Goal: Navigation & Orientation: Find specific page/section

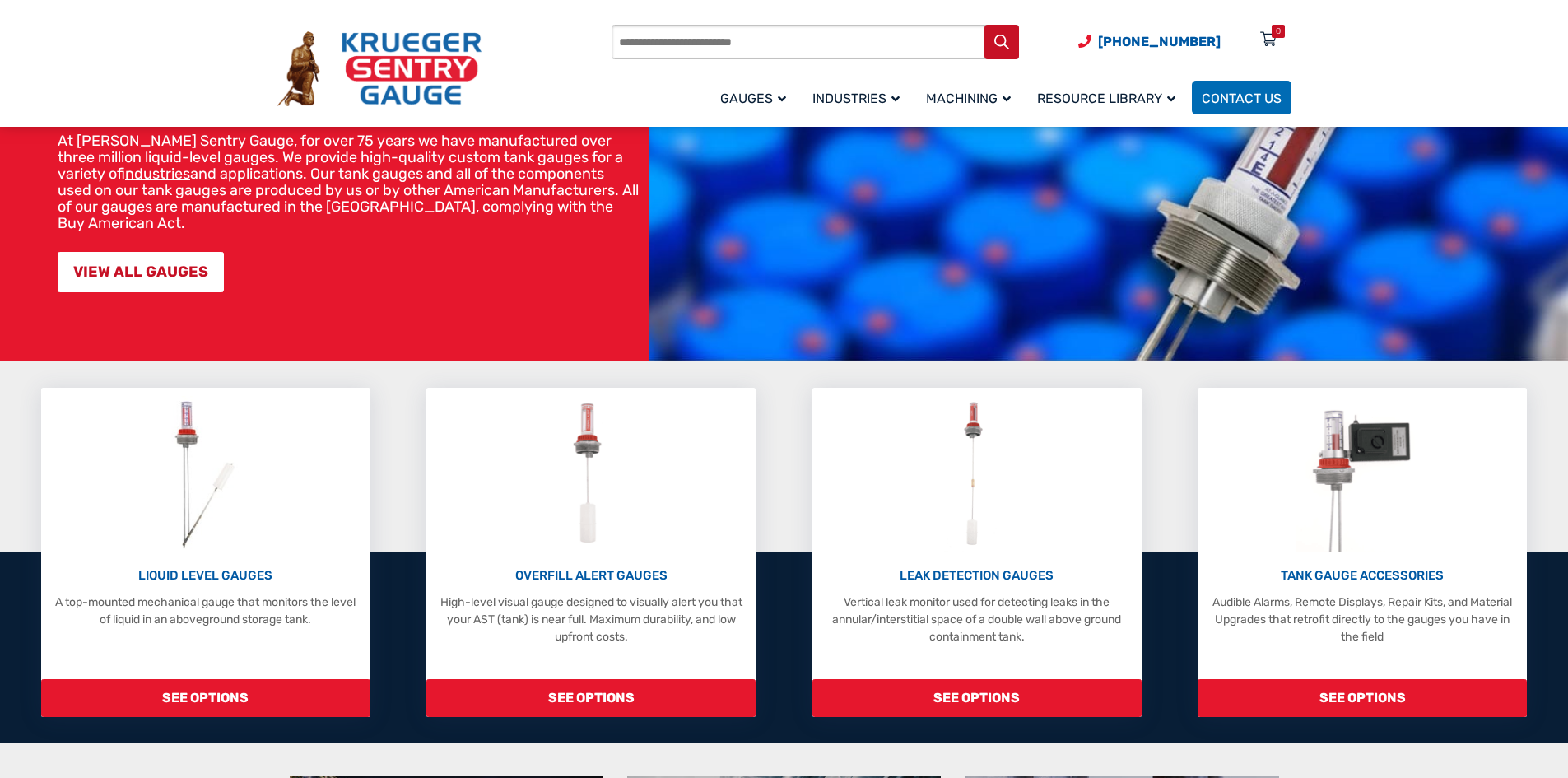
scroll to position [165, 0]
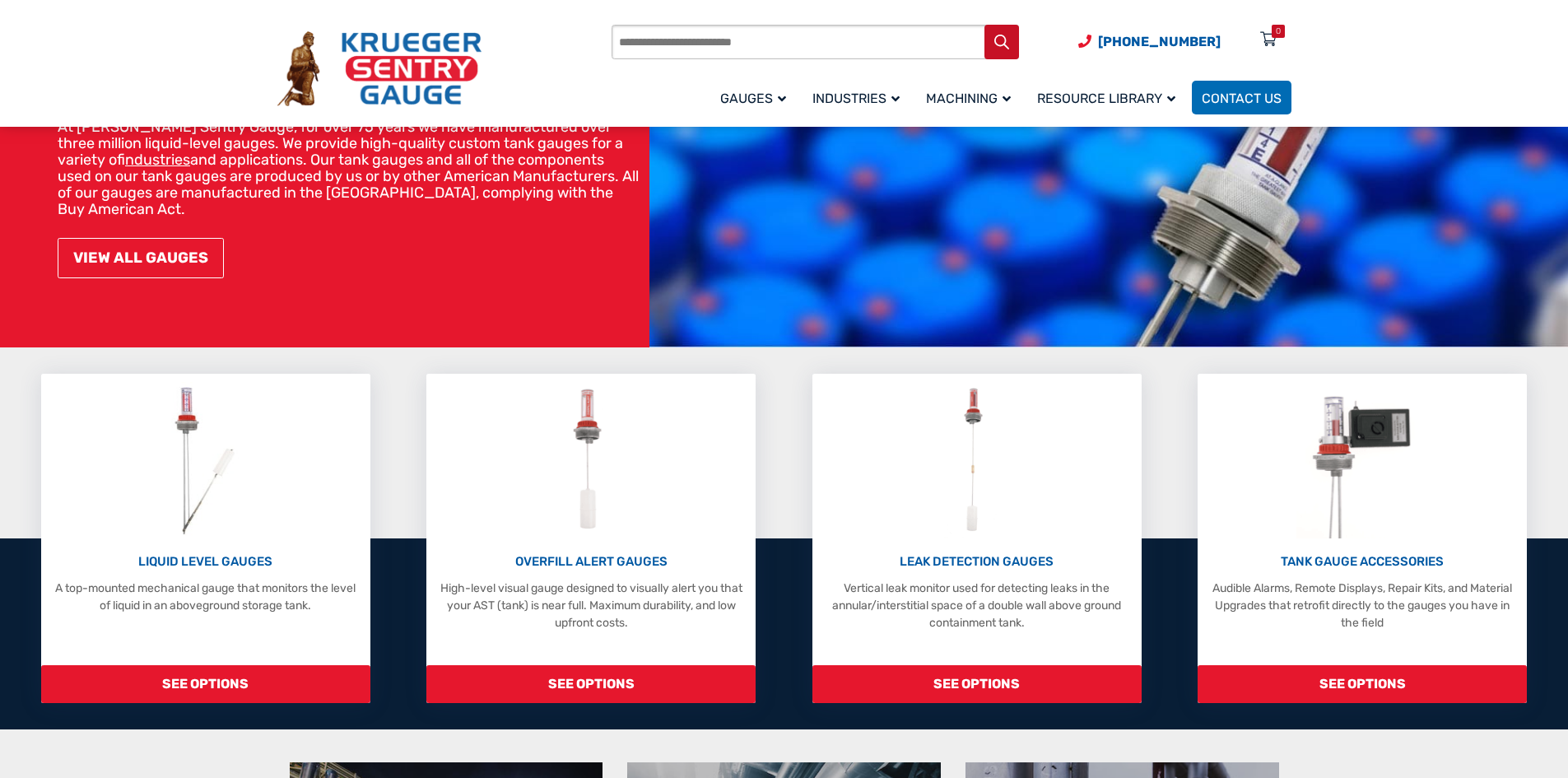
click at [149, 242] on link "VIEW ALL GAUGES" at bounding box center [141, 258] width 166 height 41
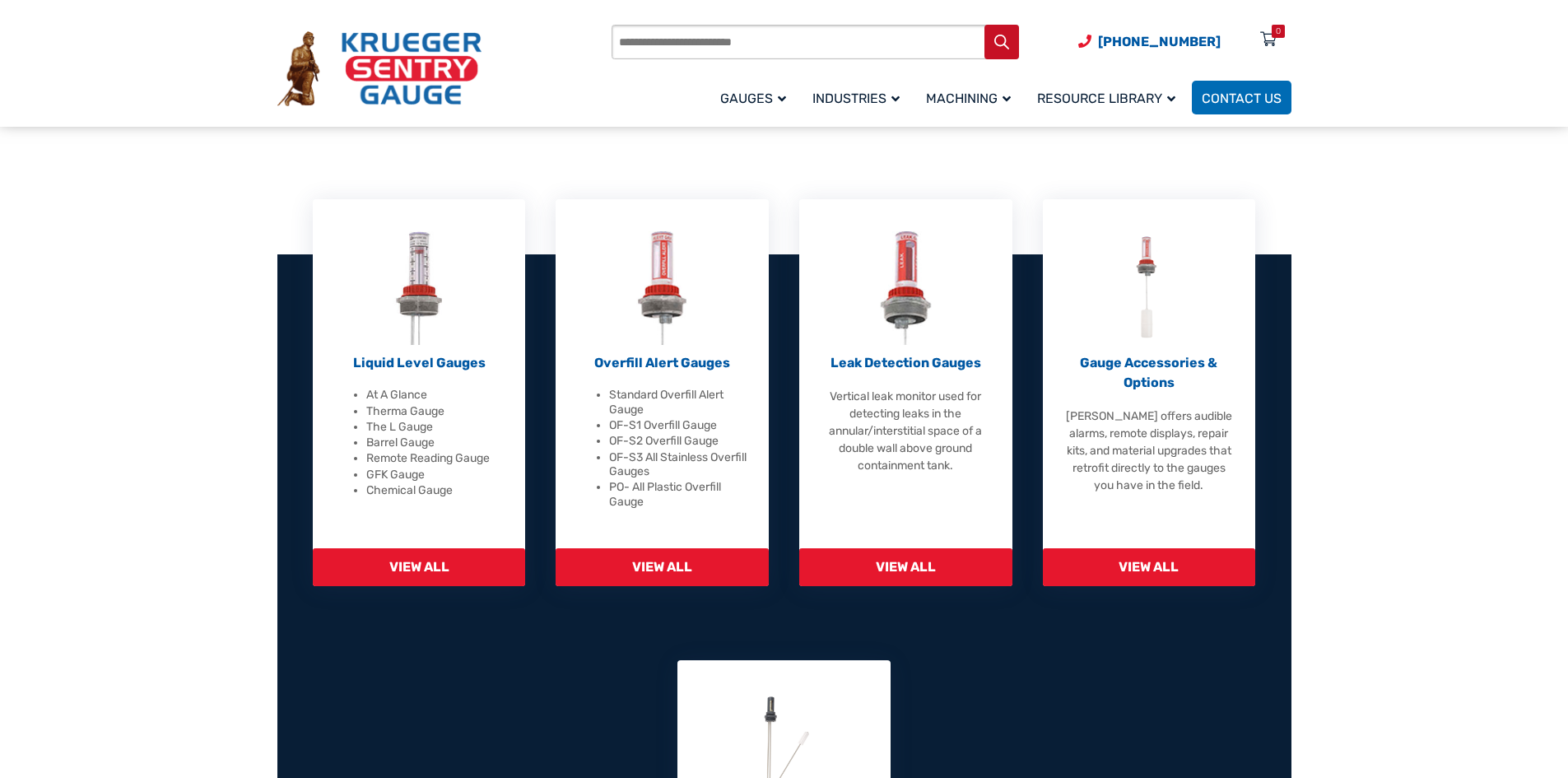
scroll to position [412, 0]
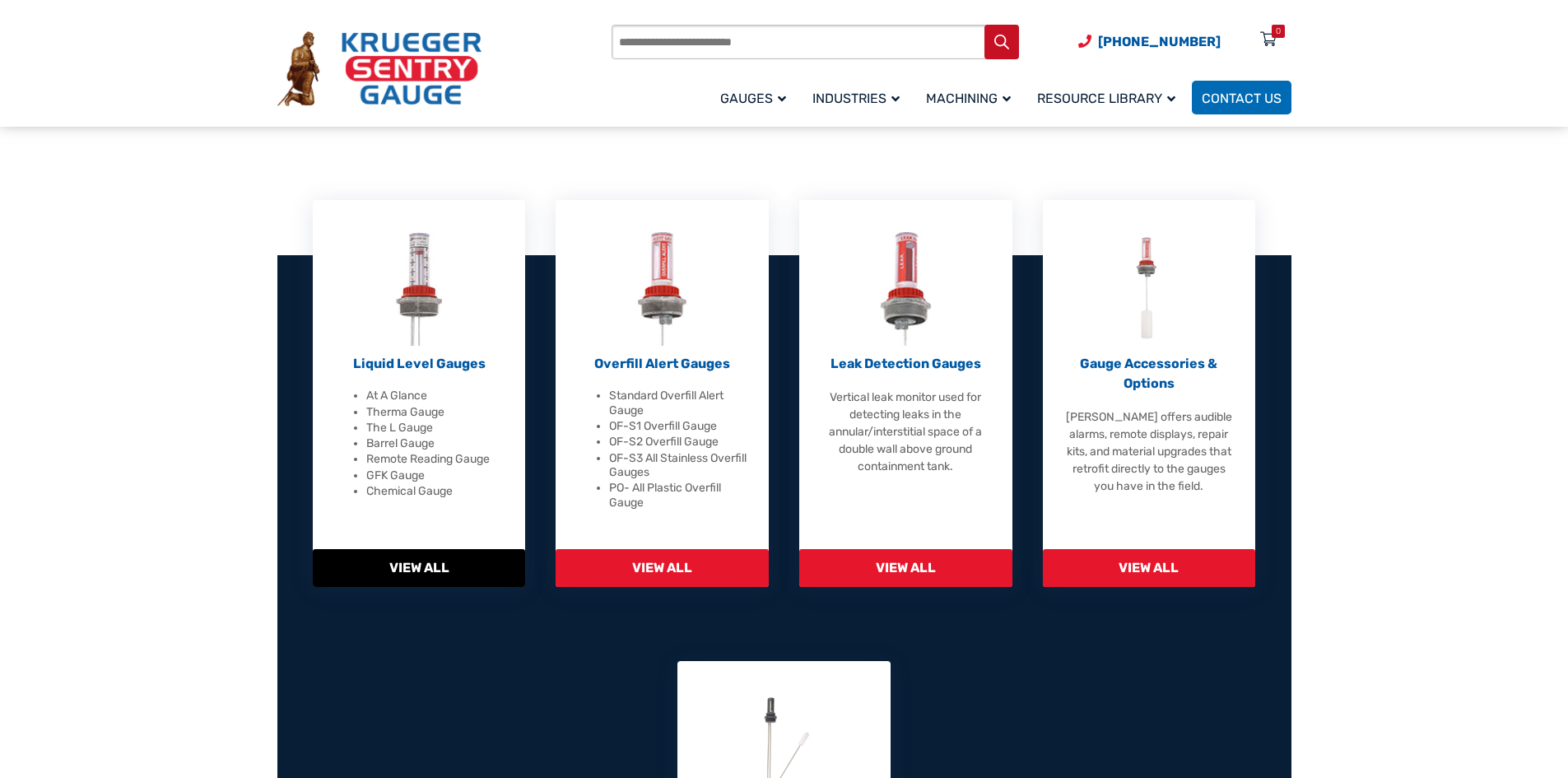
click at [396, 367] on p "Liquid Level Gauges" at bounding box center [420, 364] width 172 height 20
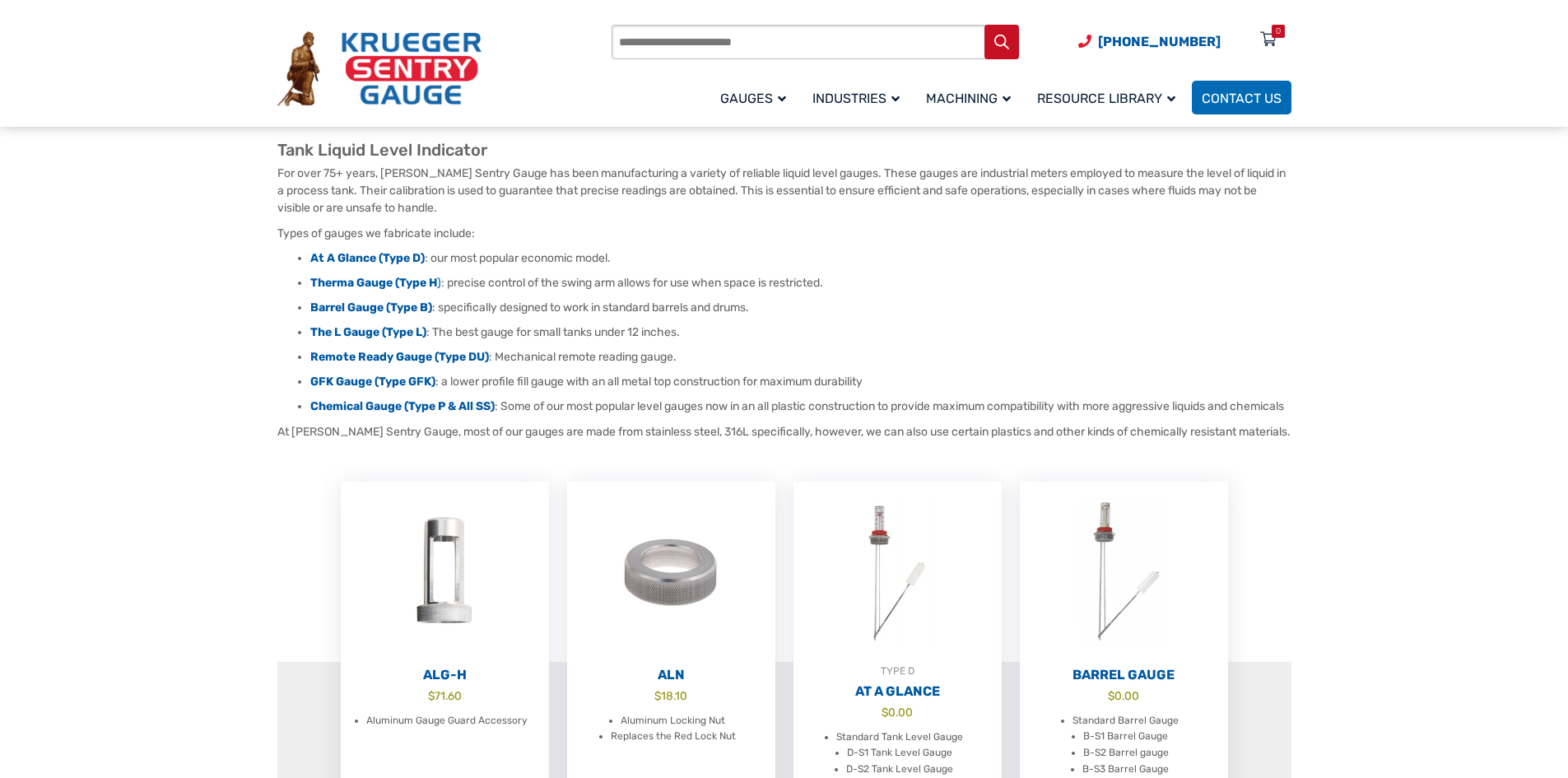
scroll to position [165, 0]
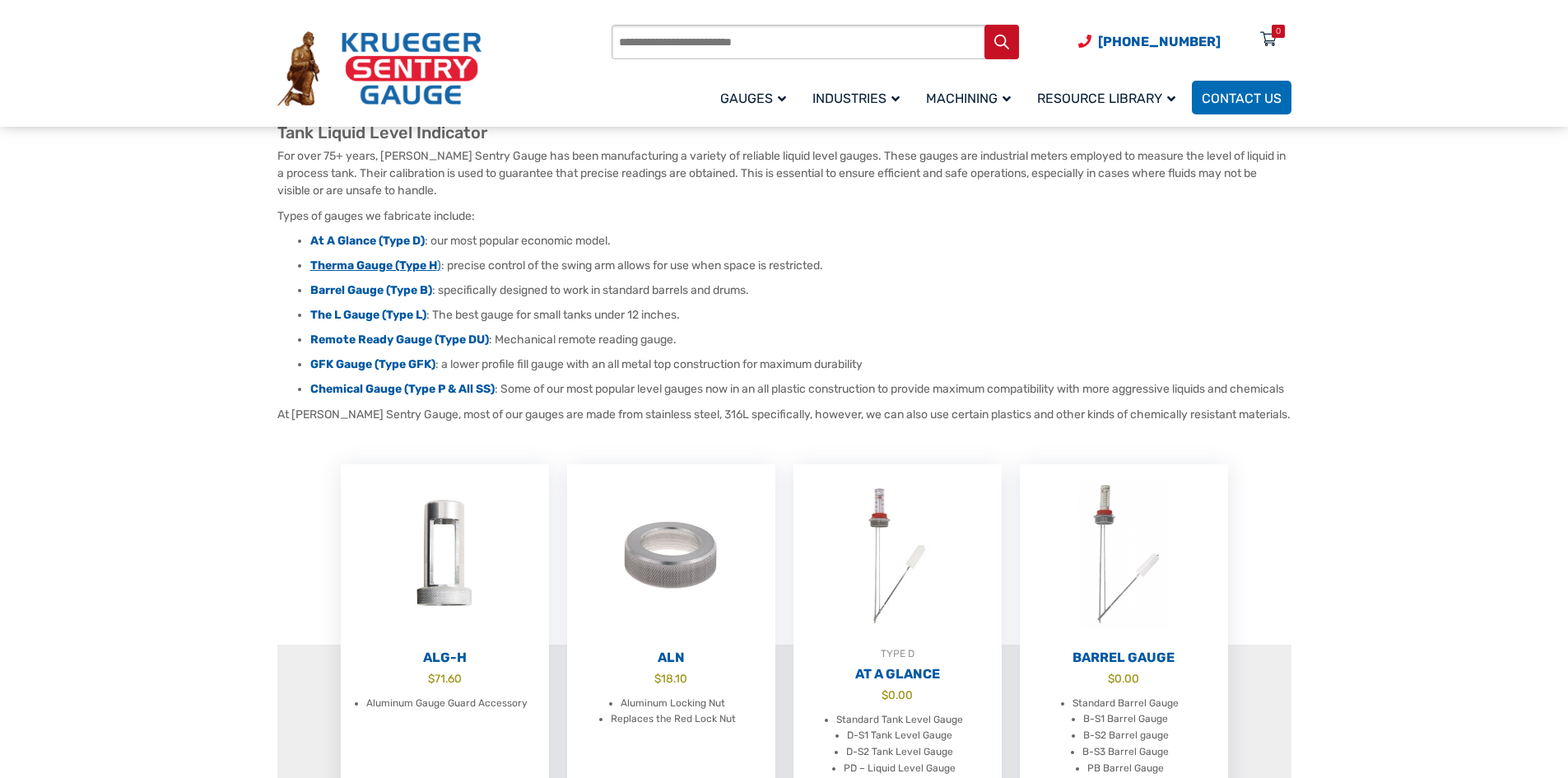
click at [362, 263] on strong "Therma Gauge (Type H" at bounding box center [373, 265] width 127 height 14
